Goal: Information Seeking & Learning: Find specific page/section

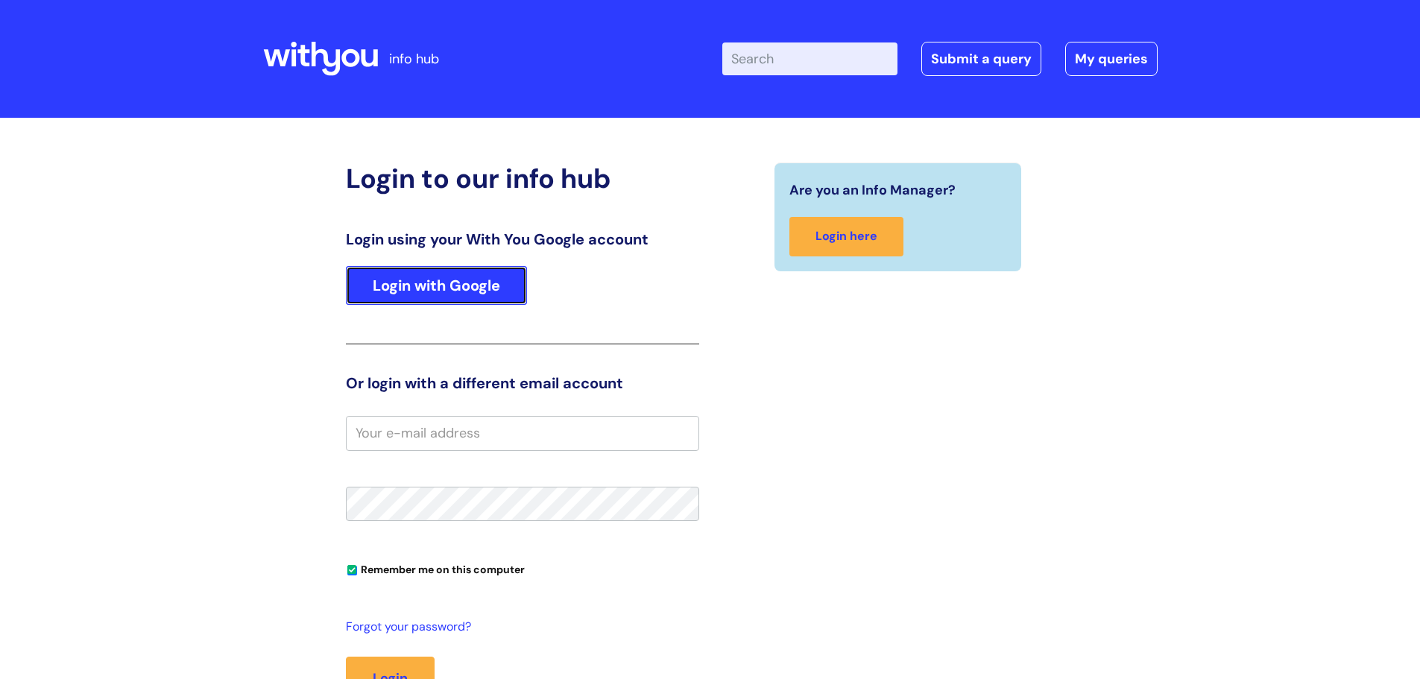
click at [471, 299] on link "Login with Google" at bounding box center [436, 285] width 181 height 39
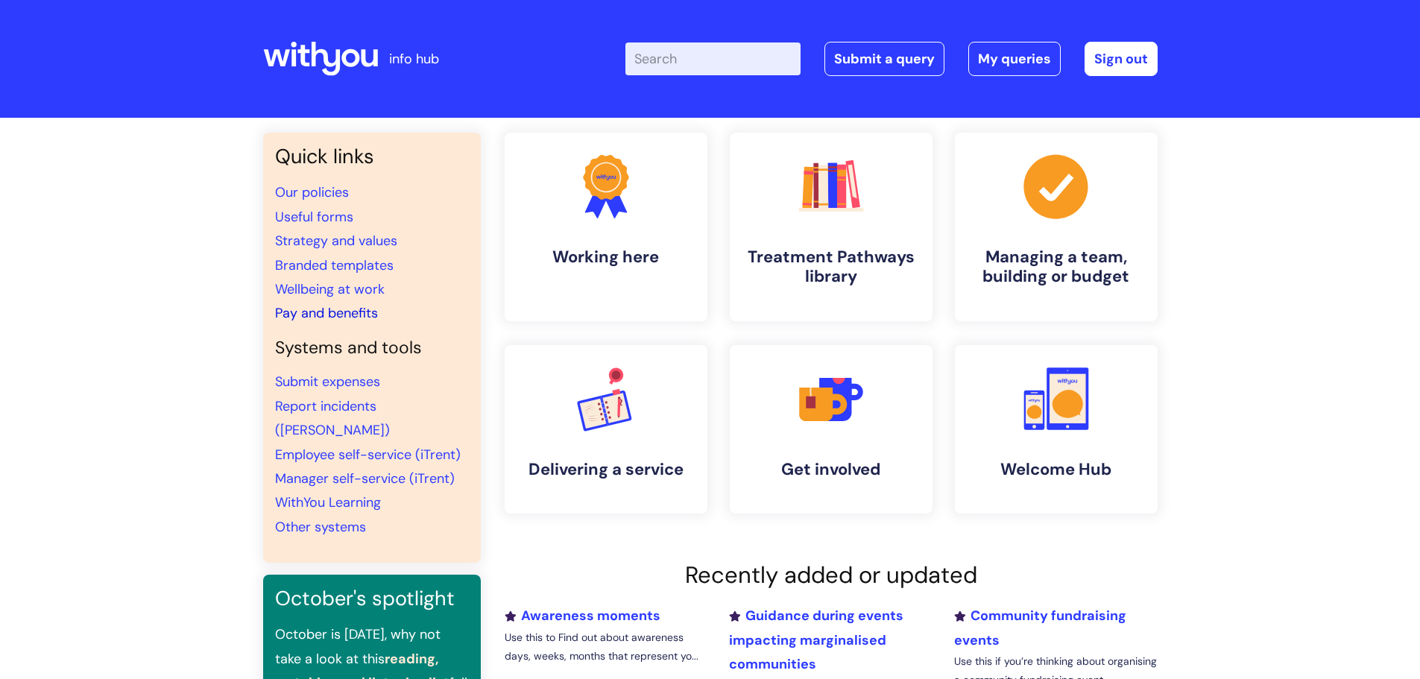
click at [336, 315] on link "Pay and benefits" at bounding box center [326, 313] width 103 height 18
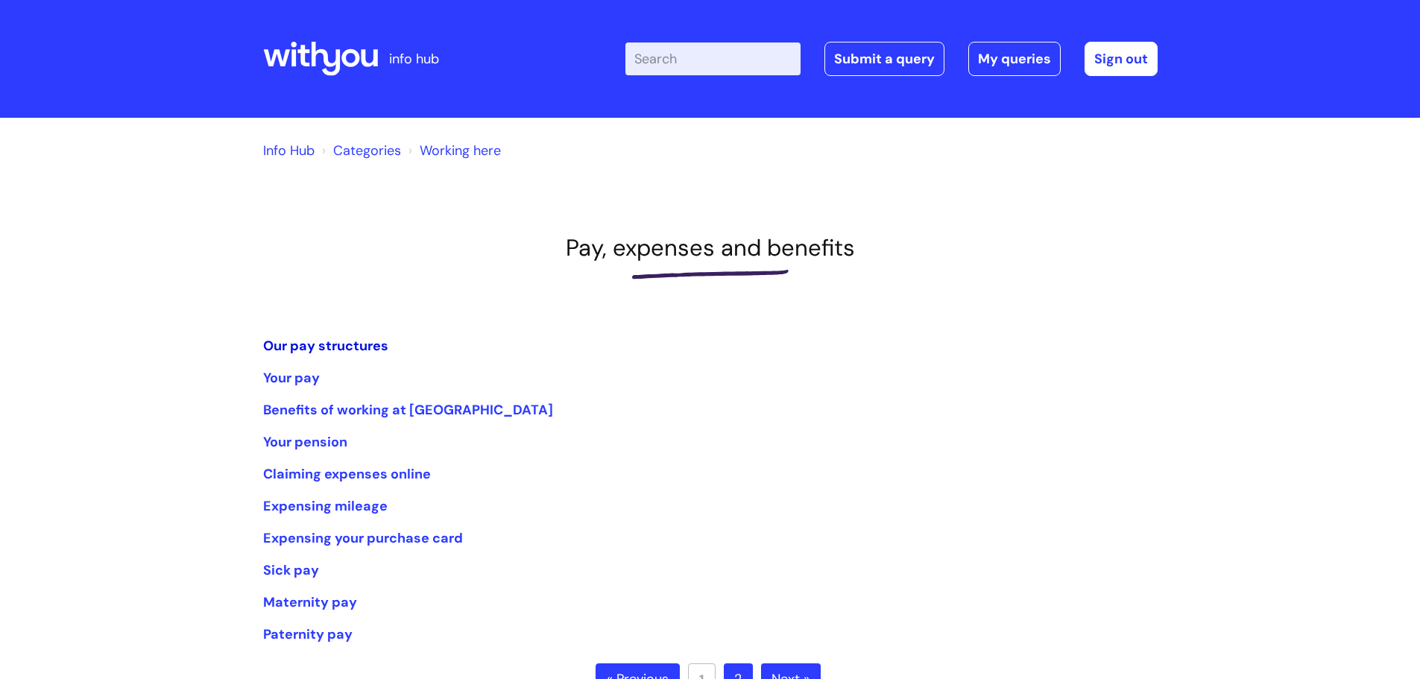
click at [346, 353] on link "Our pay structures" at bounding box center [325, 346] width 125 height 18
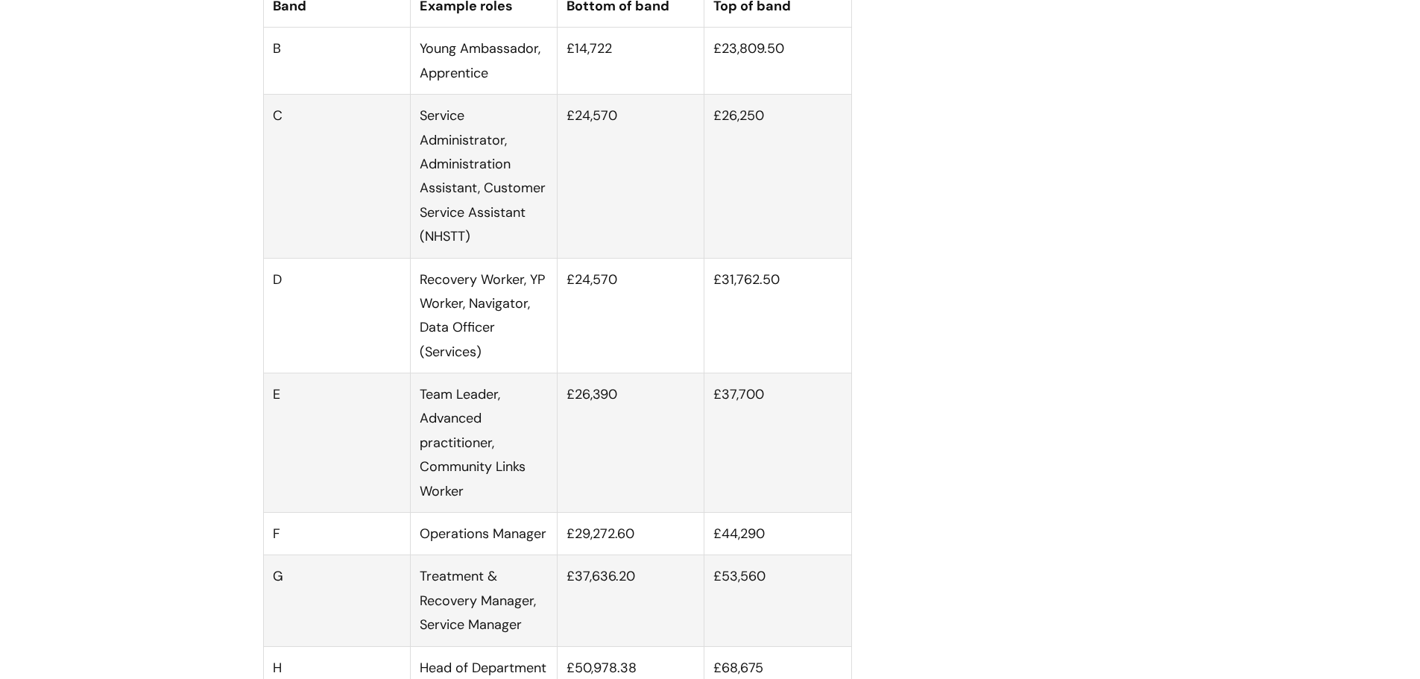
scroll to position [969, 0]
